Goal: Information Seeking & Learning: Compare options

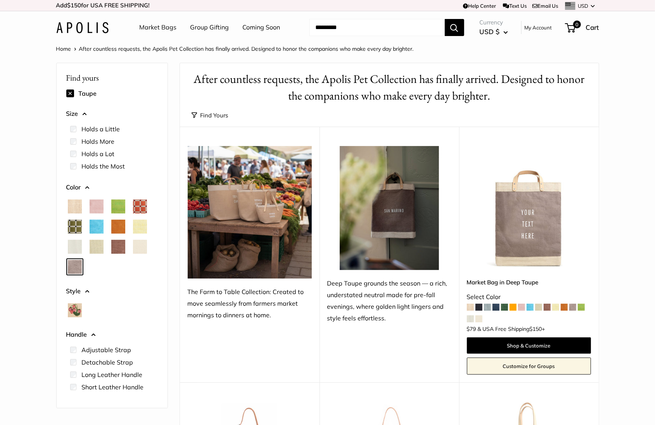
click at [152, 27] on link "Market Bags" at bounding box center [158, 28] width 37 height 12
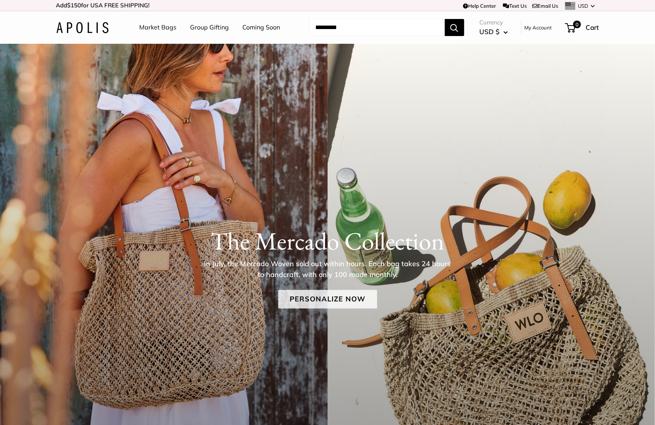
click at [331, 297] on link "Personalize Now" at bounding box center [327, 299] width 99 height 19
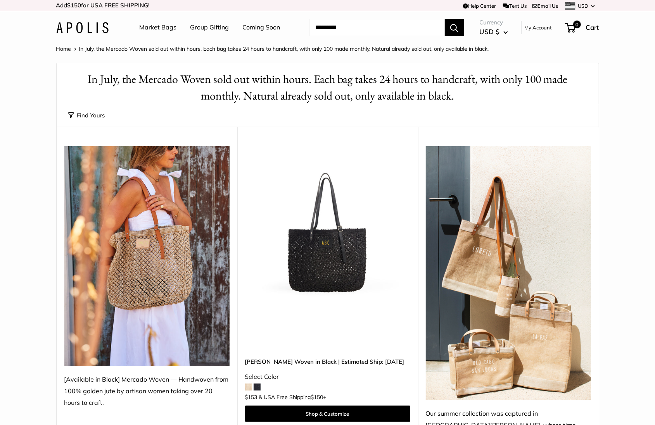
click at [0, 0] on img at bounding box center [0, 0] width 0 height 0
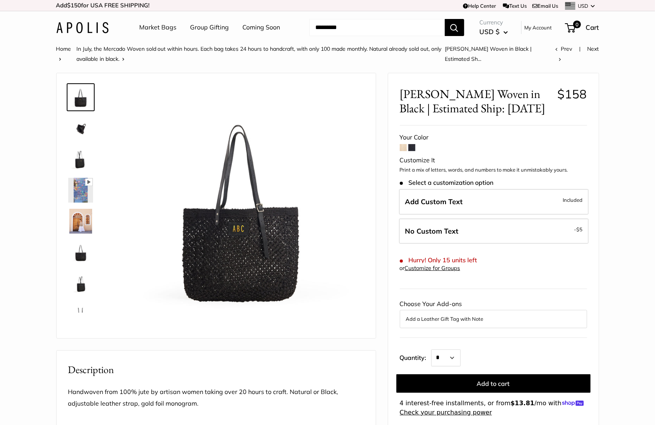
click at [154, 28] on link "Market Bags" at bounding box center [158, 28] width 37 height 12
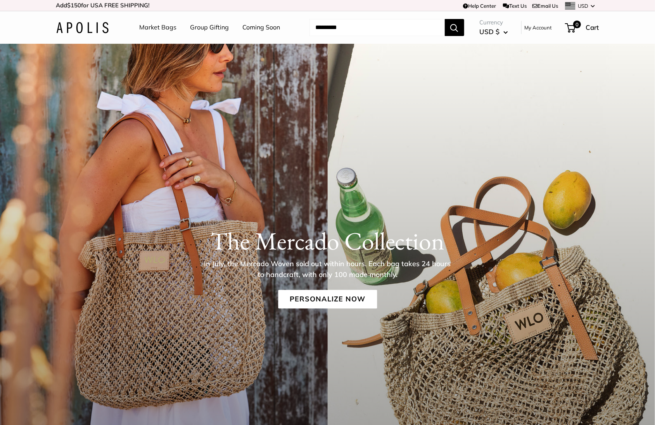
click at [267, 183] on div "The Mercado Collection In July, the Mercado Woven sold out within hours. Each b…" at bounding box center [327, 289] width 655 height 491
click at [309, 298] on link "Personalize Now" at bounding box center [327, 299] width 99 height 19
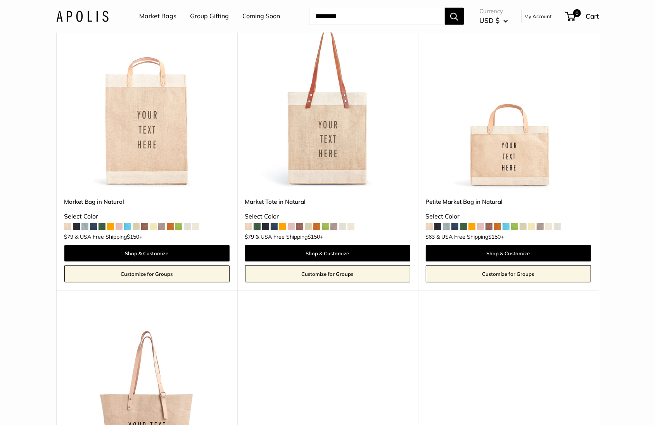
scroll to position [445, 0]
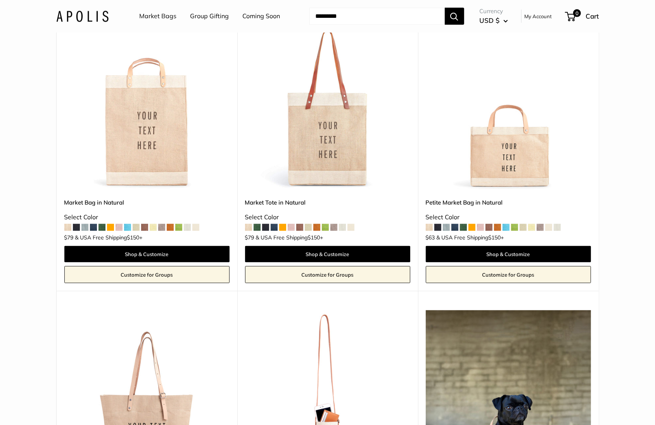
click at [0, 0] on img at bounding box center [0, 0] width 0 height 0
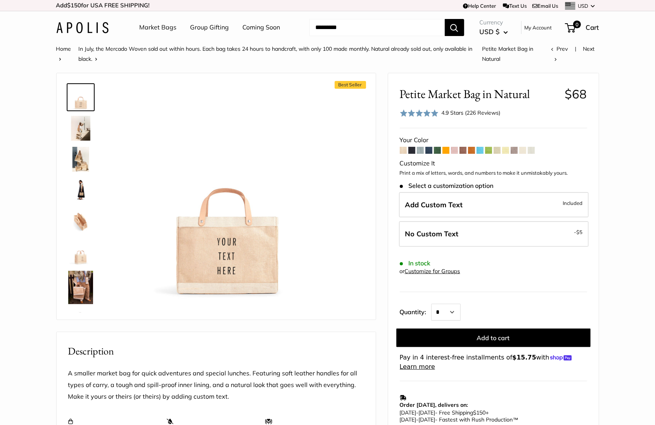
click at [535, 151] on span at bounding box center [531, 150] width 7 height 7
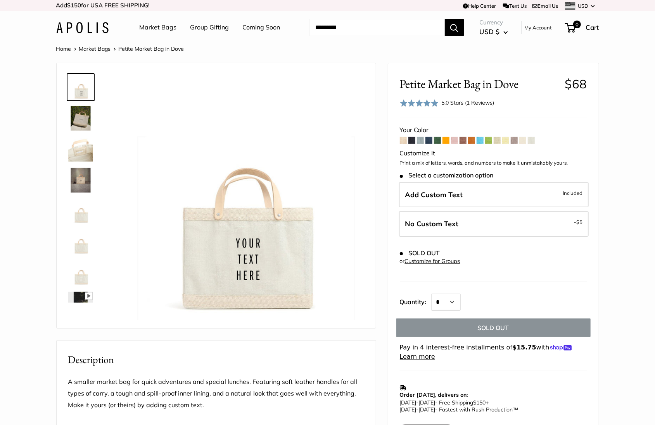
click at [525, 140] on span at bounding box center [522, 140] width 7 height 7
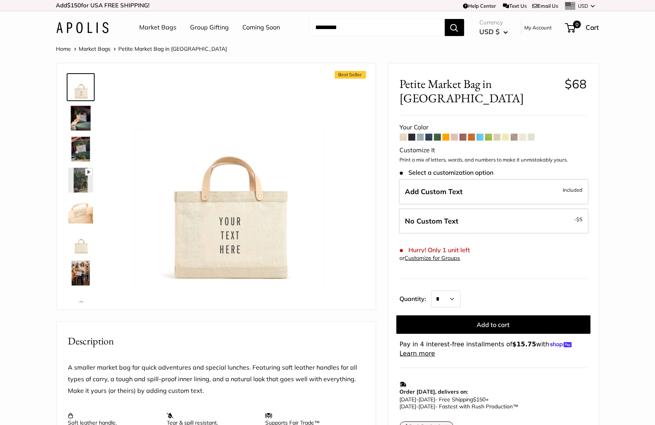
click at [515, 134] on span at bounding box center [514, 137] width 7 height 7
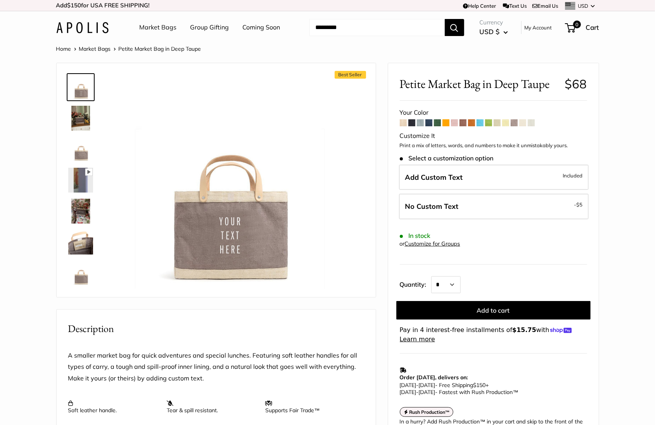
click at [508, 122] on span at bounding box center [505, 122] width 7 height 7
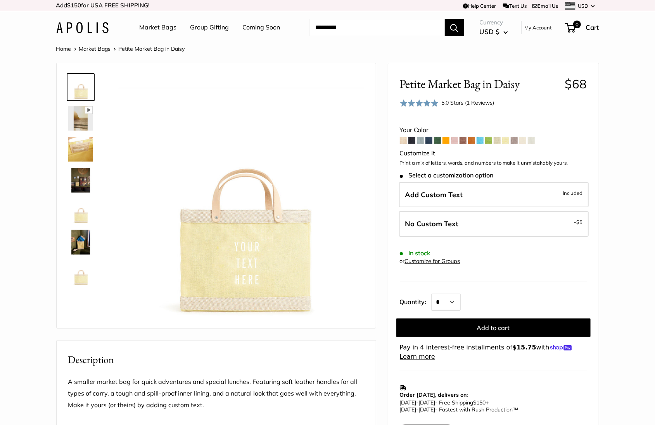
click at [498, 142] on span at bounding box center [497, 140] width 7 height 7
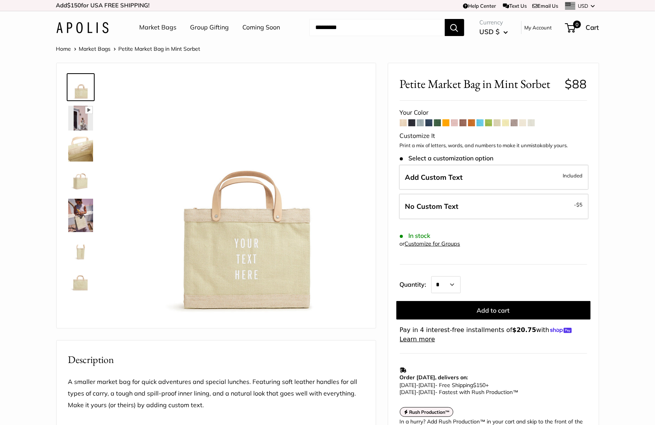
click at [491, 123] on span at bounding box center [488, 122] width 7 height 7
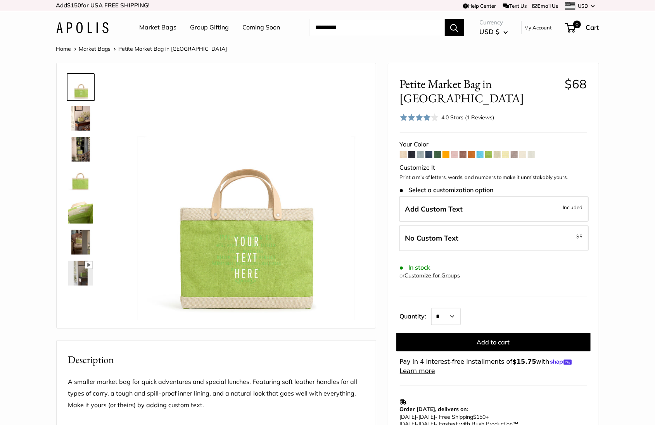
click at [481, 151] on span at bounding box center [480, 154] width 7 height 7
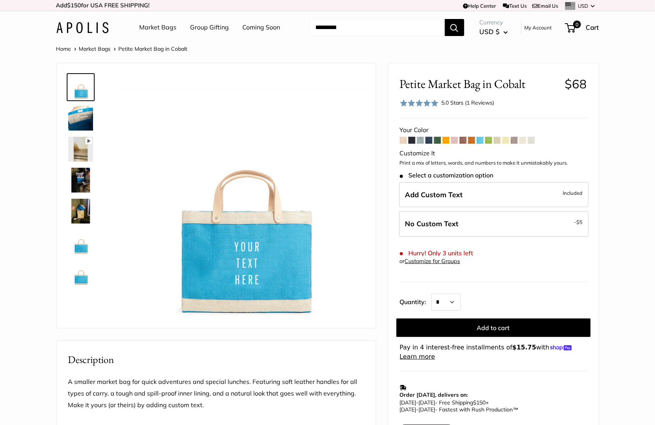
click at [166, 28] on link "Market Bags" at bounding box center [158, 28] width 37 height 12
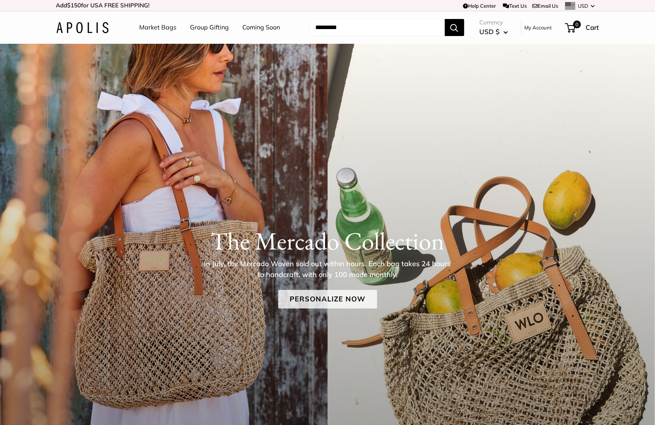
click at [311, 296] on link "Personalize Now" at bounding box center [327, 299] width 99 height 19
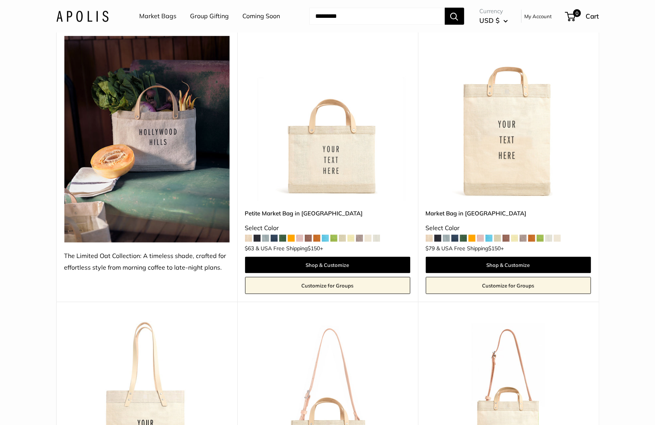
scroll to position [2324, 0]
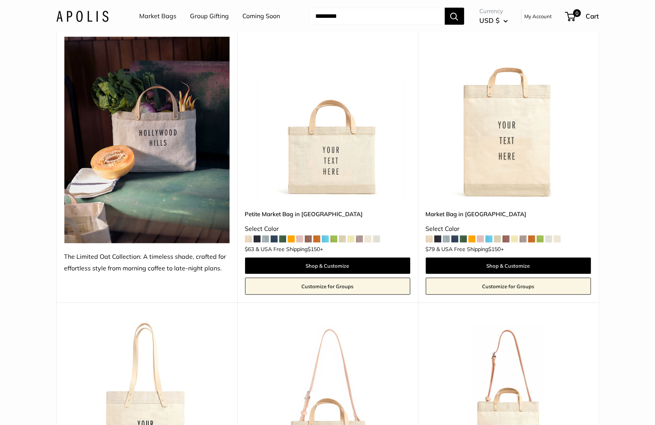
click at [0, 0] on img at bounding box center [0, 0] width 0 height 0
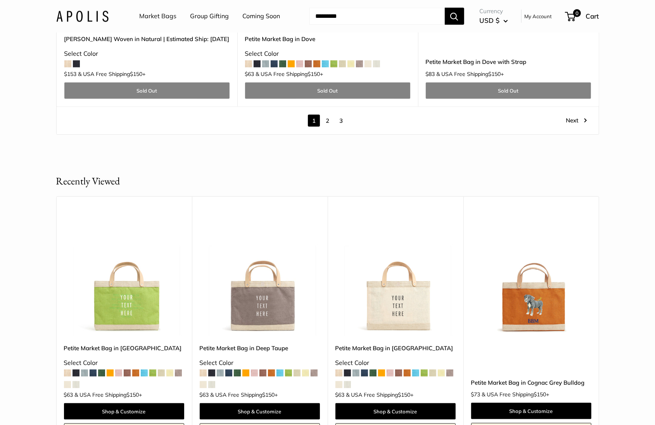
scroll to position [4488, 0]
